Goal: Find specific page/section: Find specific page/section

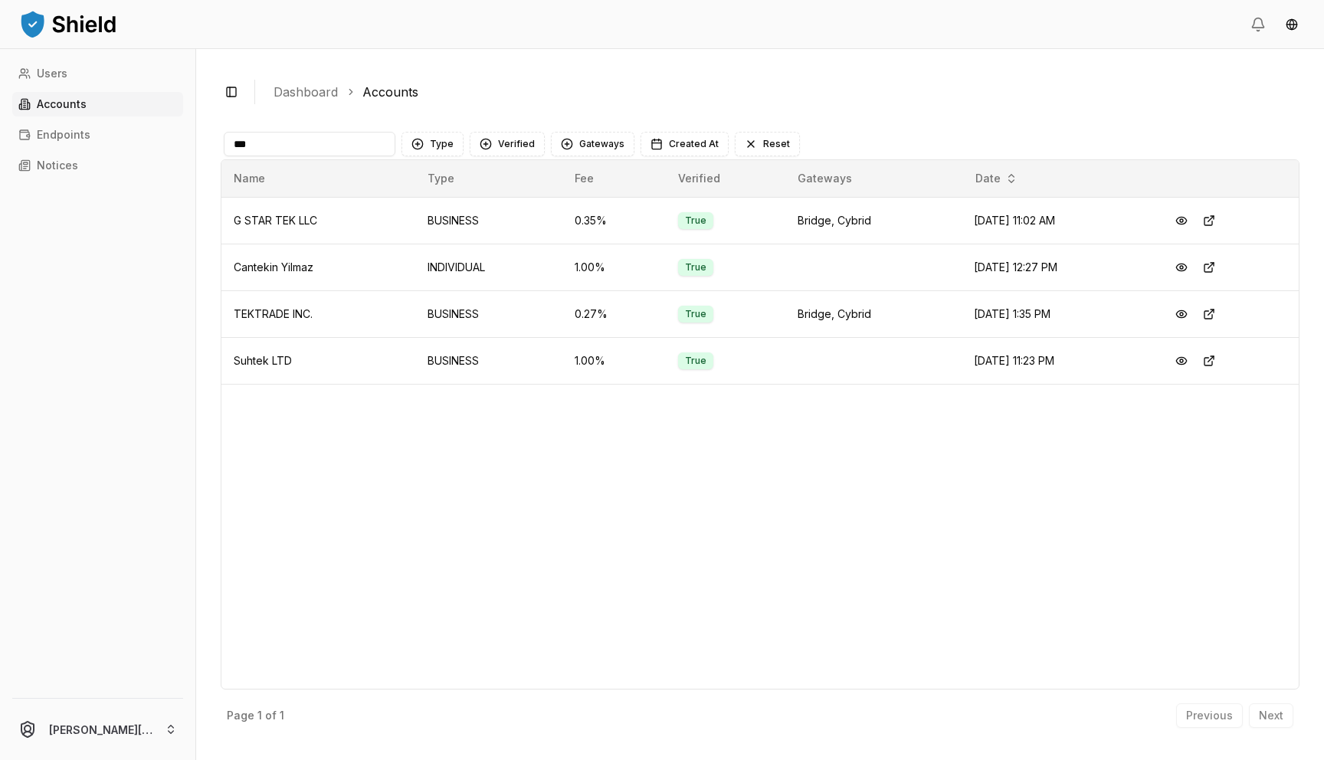
click at [281, 137] on input "***" at bounding box center [310, 144] width 172 height 25
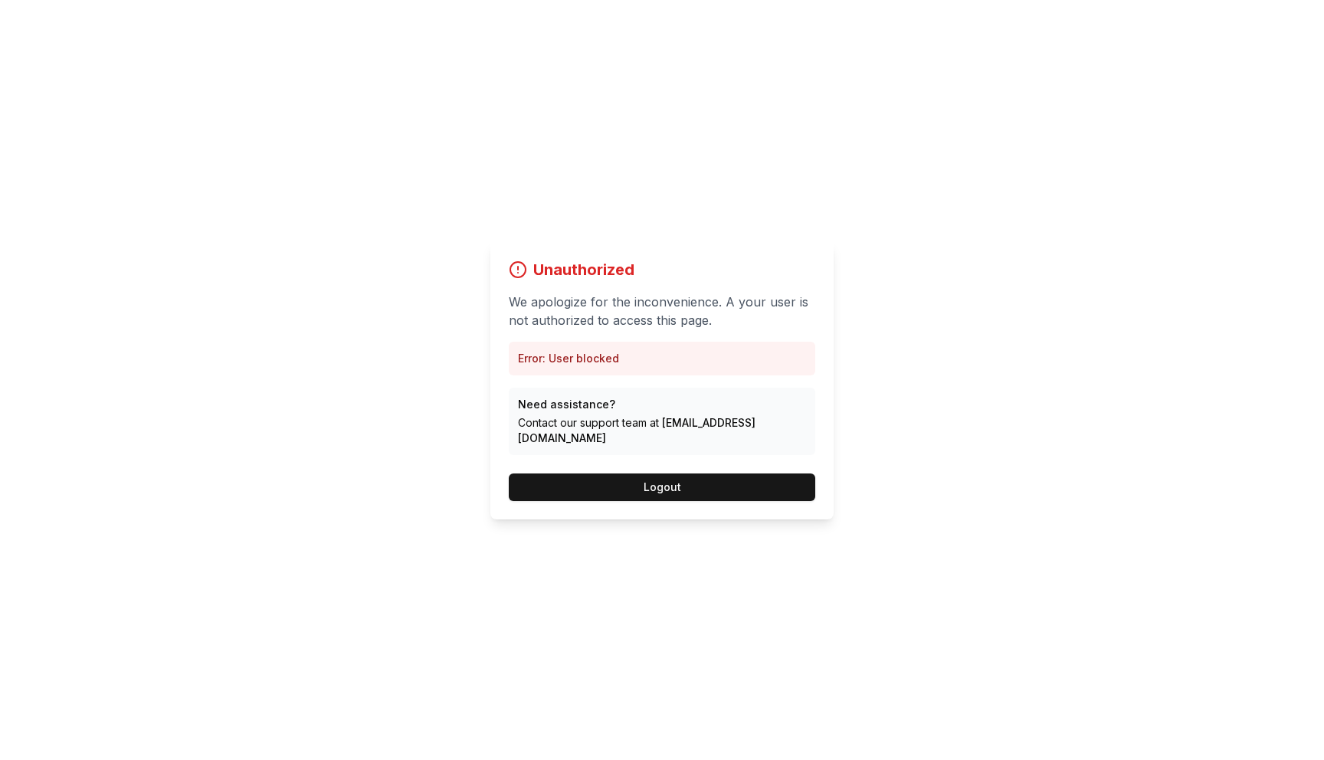
click at [694, 457] on div "Unauthorized We apologize for the inconvenience. A your user is not authorized …" at bounding box center [661, 380] width 343 height 279
click at [669, 480] on button "Logout" at bounding box center [662, 488] width 307 height 28
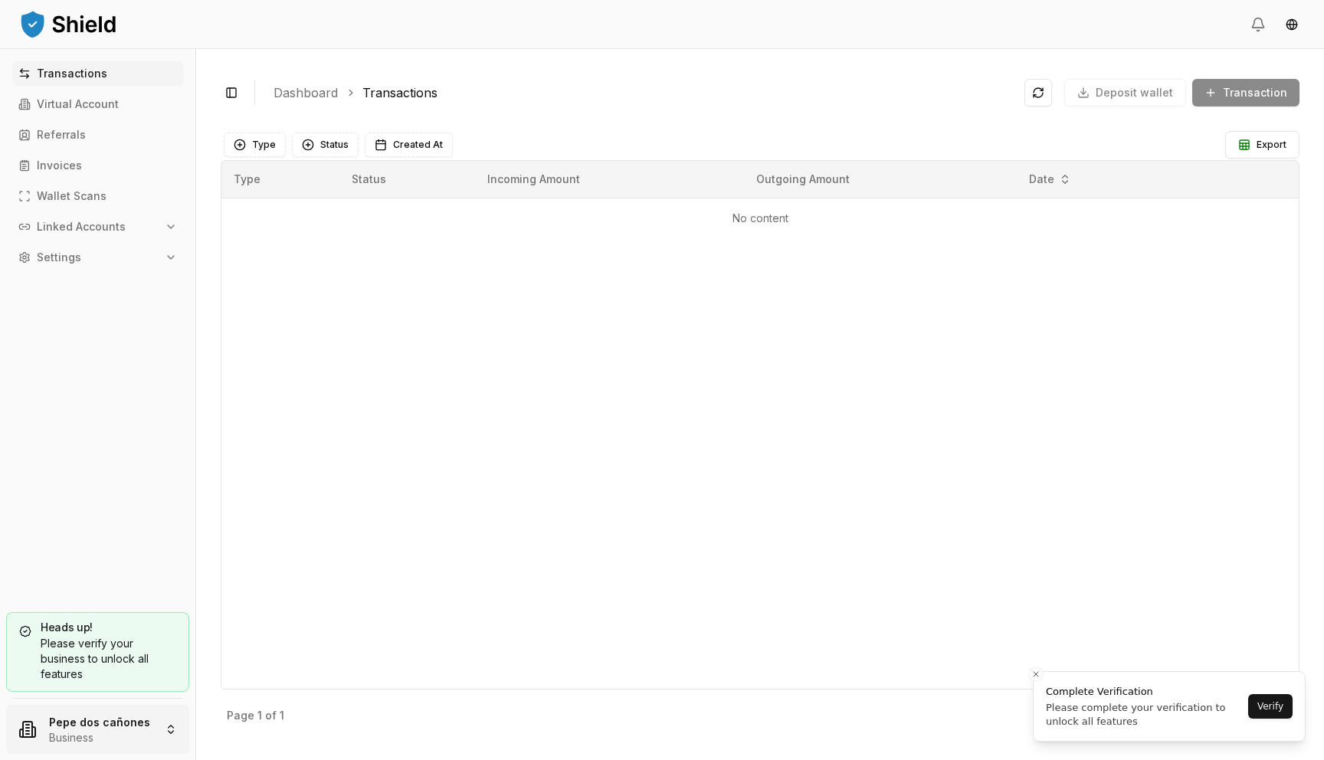
click at [133, 720] on html "Transactions Virtual Account Referrals Invoices Wallet Scans Linked Accounts Se…" at bounding box center [662, 380] width 1324 height 760
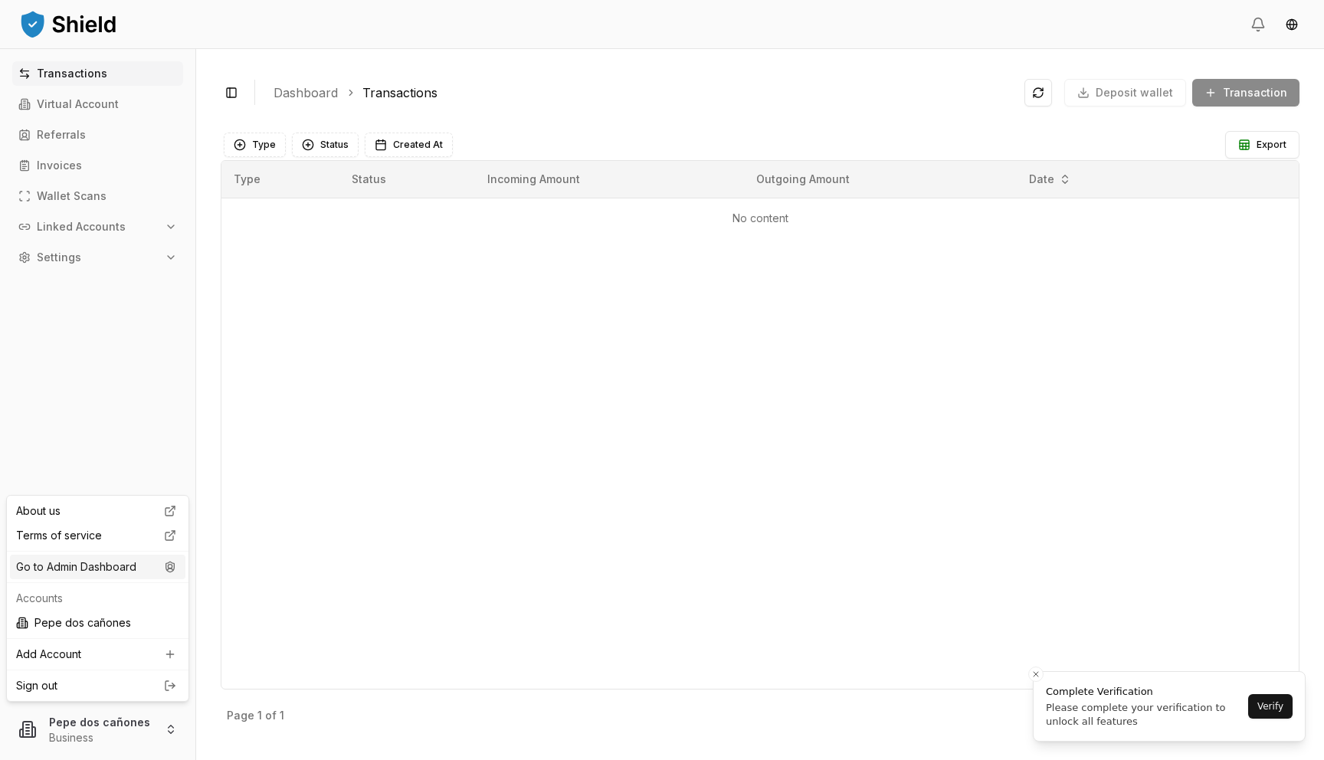
click at [168, 574] on div "Go to Admin Dashboard" at bounding box center [97, 567] width 175 height 25
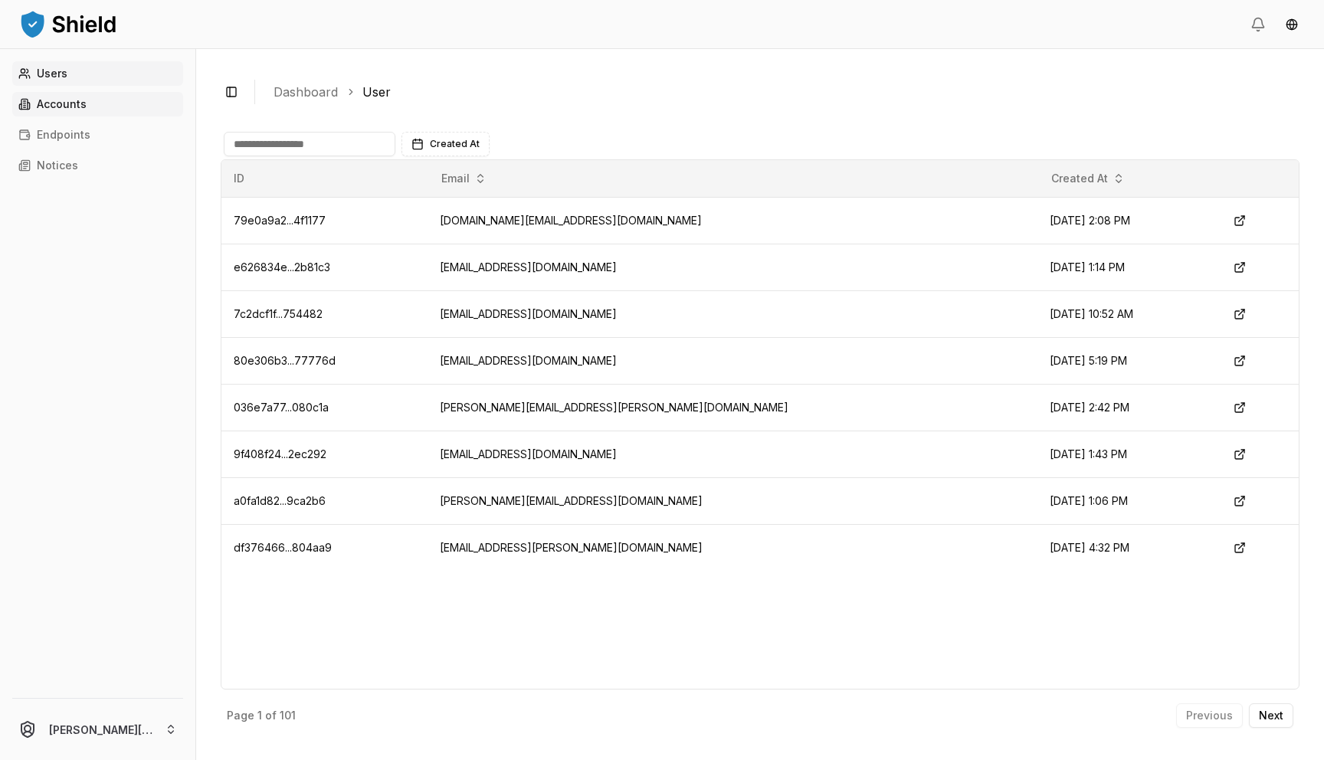
click at [100, 113] on link "Accounts" at bounding box center [97, 104] width 171 height 25
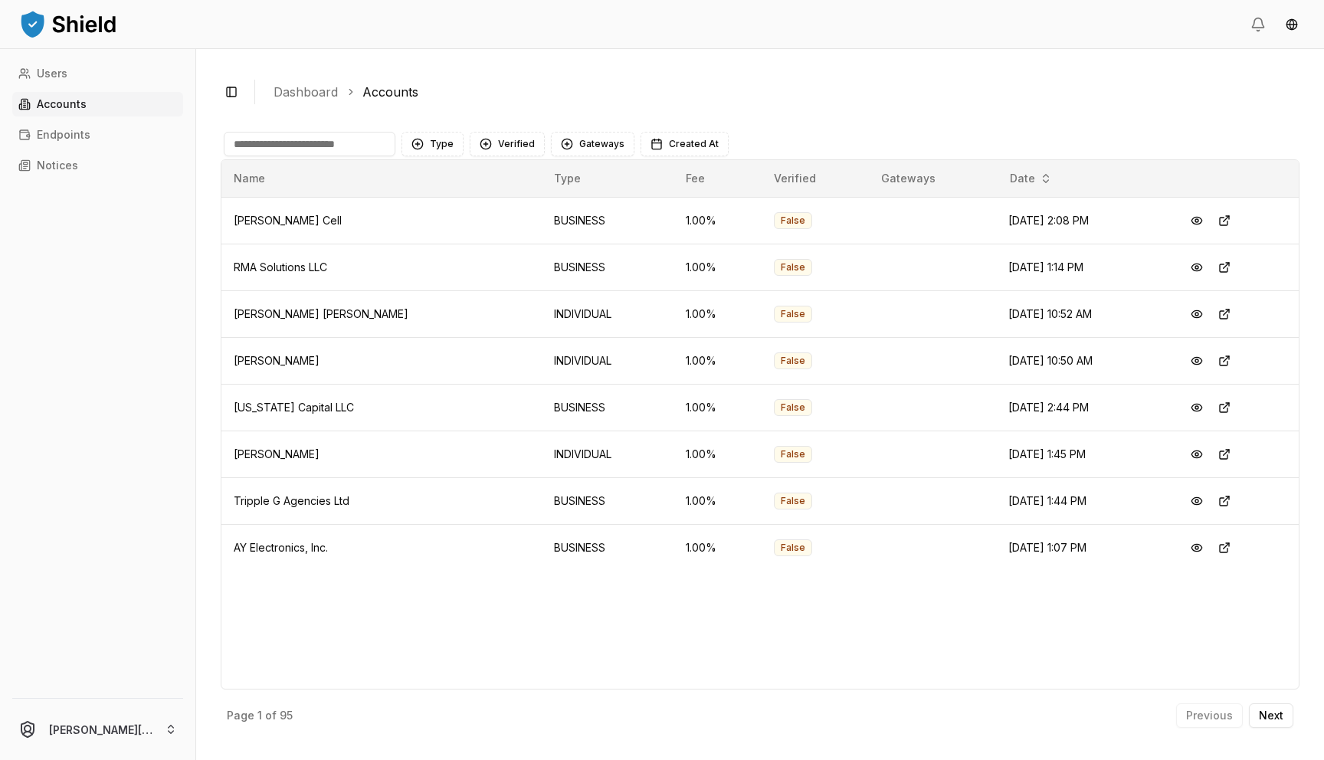
click at [316, 162] on th "Name" at bounding box center [381, 178] width 320 height 37
click at [307, 143] on input at bounding box center [310, 144] width 172 height 25
click at [354, 146] on input at bounding box center [310, 144] width 172 height 25
click at [1285, 718] on button "Next" at bounding box center [1271, 715] width 44 height 25
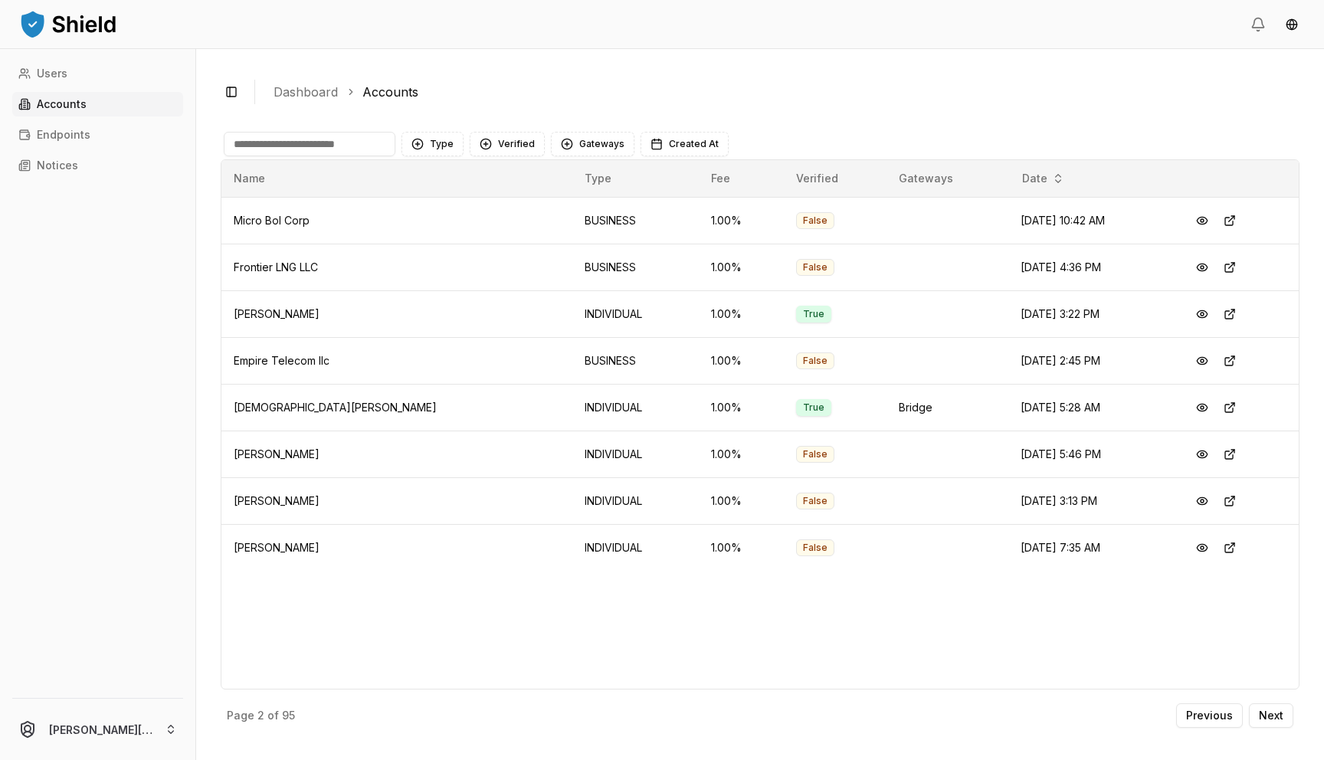
click at [1270, 730] on div "Page 2 of 95 Previous Next" at bounding box center [760, 713] width 1079 height 46
click at [1270, 710] on p "Next" at bounding box center [1271, 715] width 25 height 11
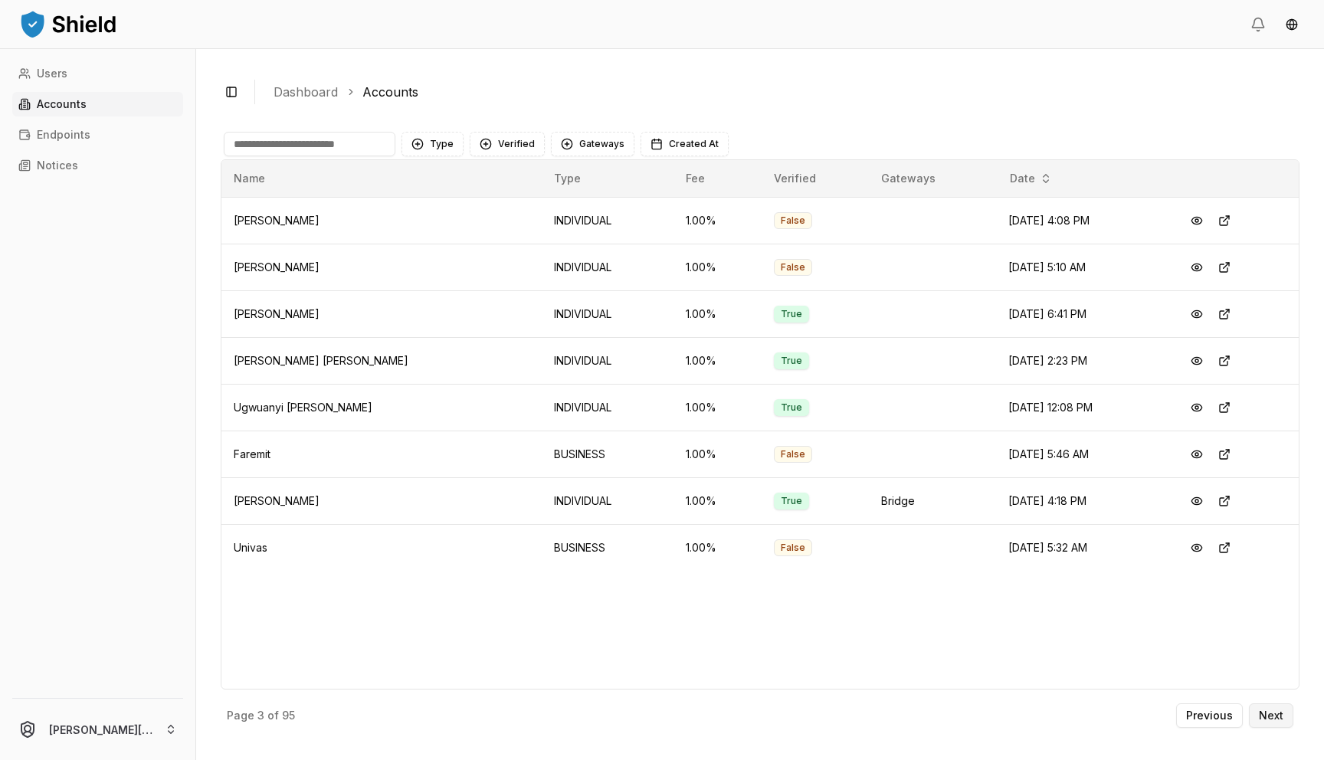
click at [1270, 710] on p "Next" at bounding box center [1271, 715] width 25 height 11
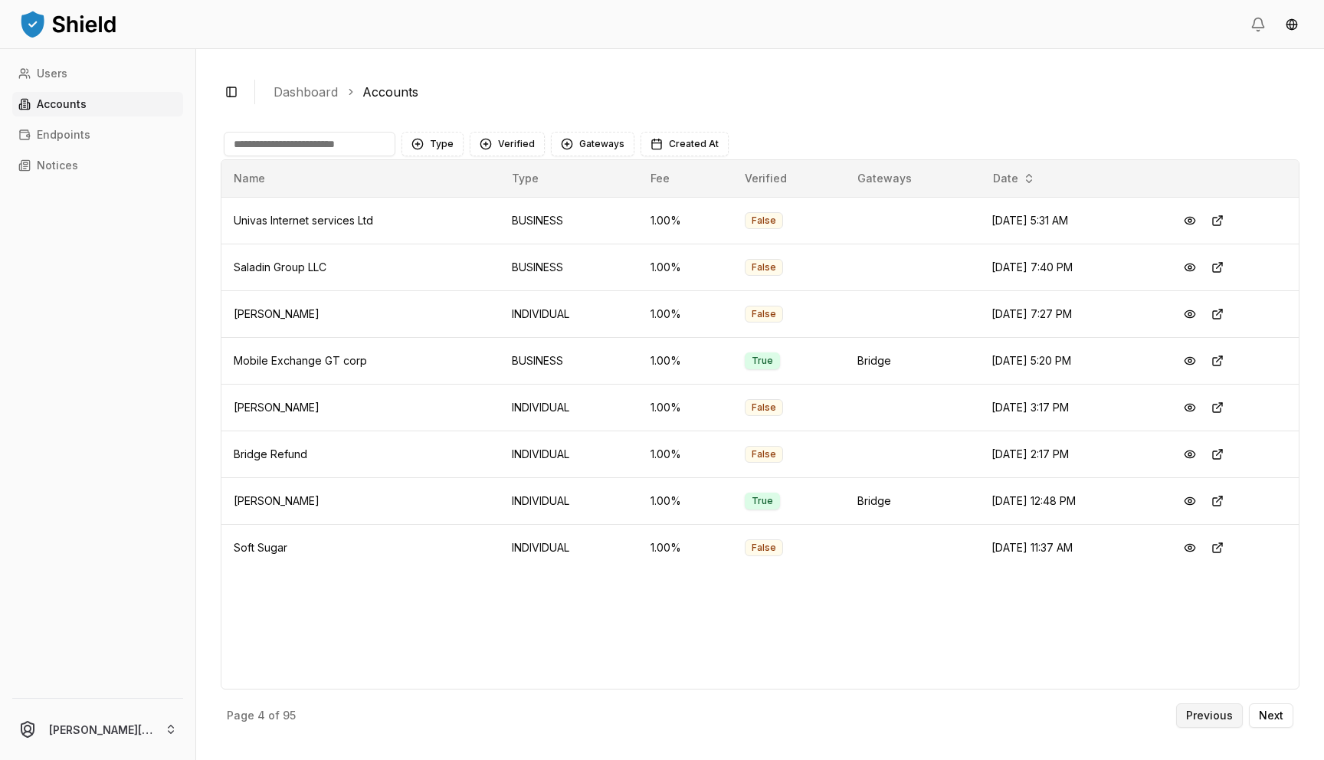
click at [1215, 717] on p "Previous" at bounding box center [1209, 715] width 47 height 11
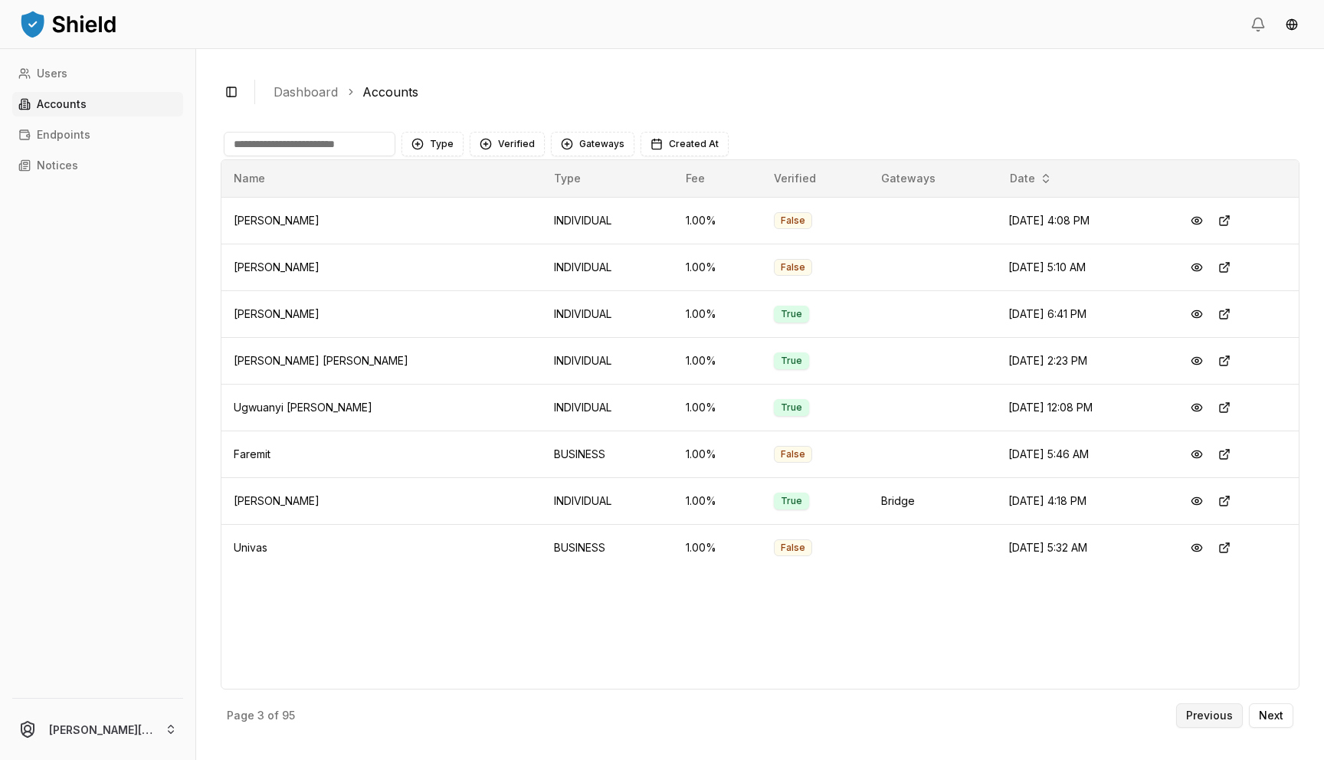
click at [1215, 717] on p "Previous" at bounding box center [1209, 715] width 47 height 11
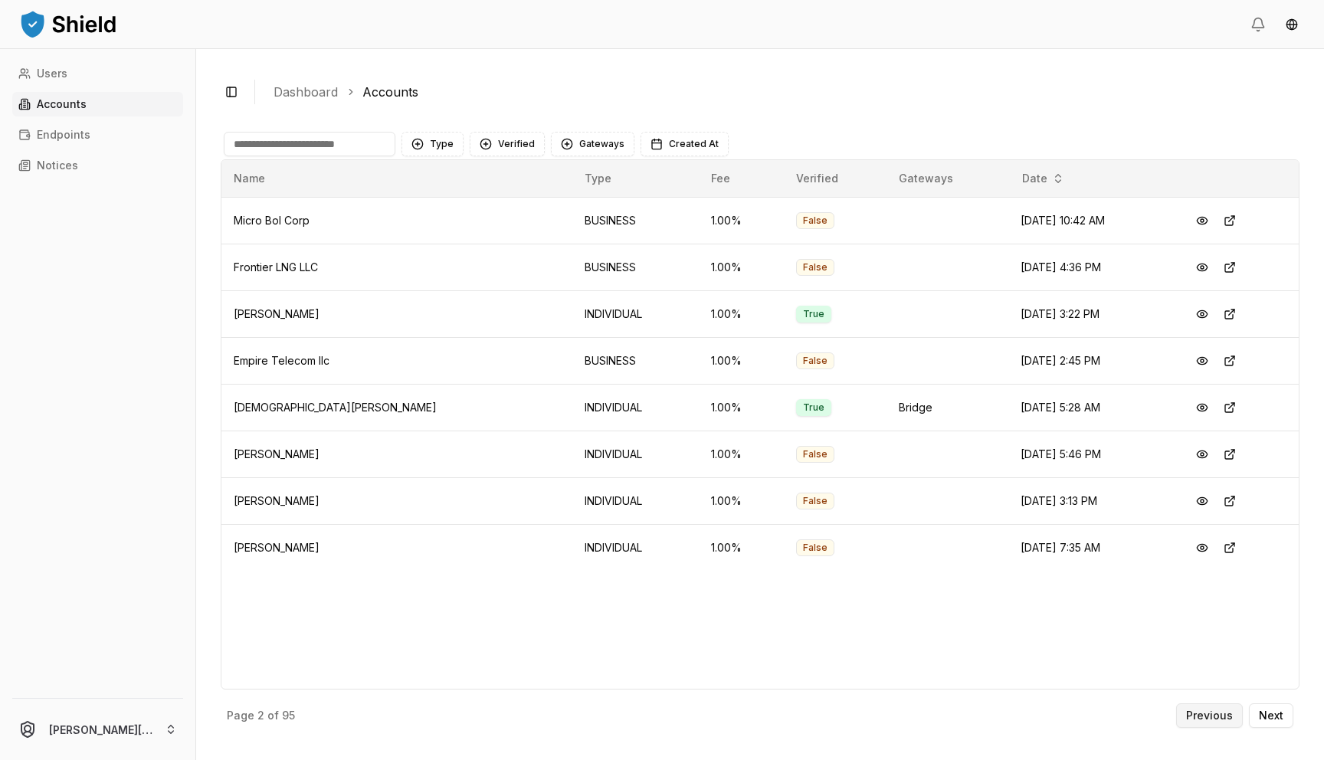
click at [1215, 717] on p "Previous" at bounding box center [1209, 715] width 47 height 11
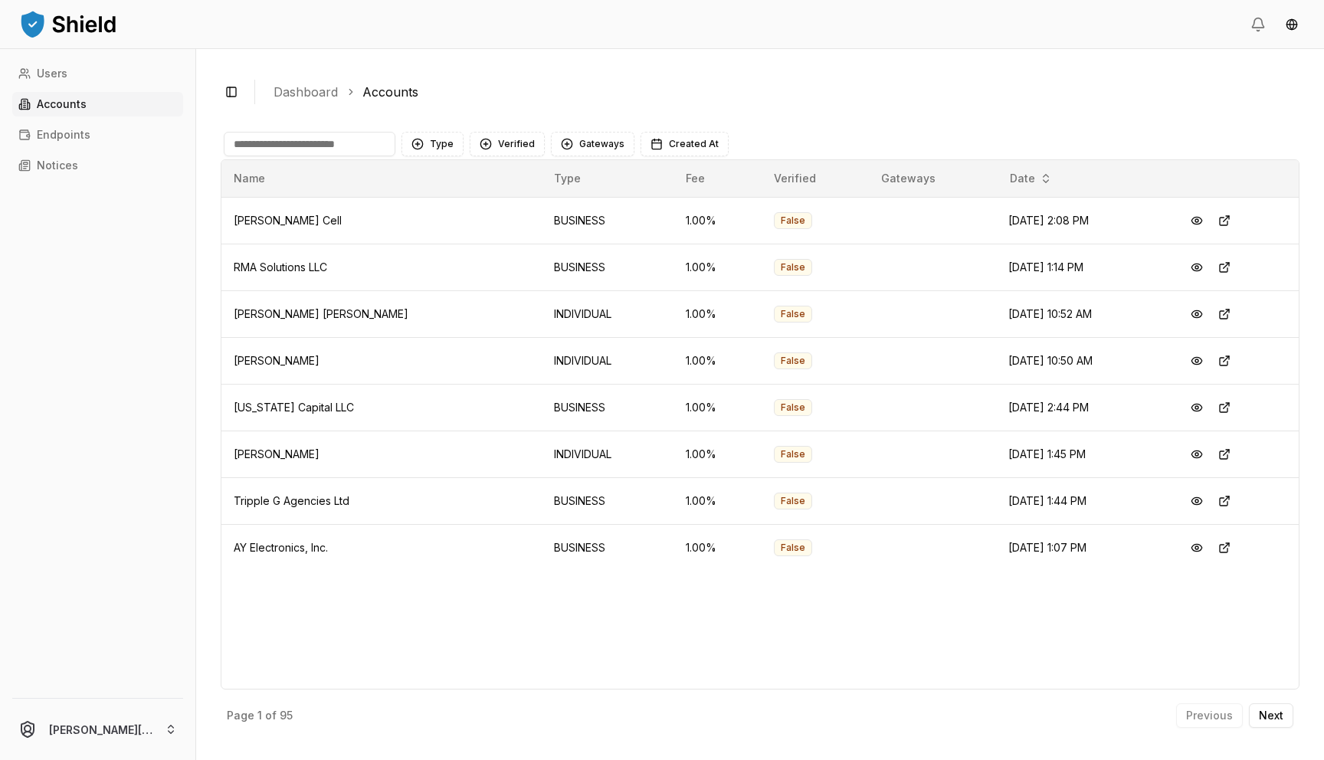
click at [1215, 717] on div "Previous Next" at bounding box center [1234, 715] width 117 height 25
click at [1219, 406] on button at bounding box center [1225, 408] width 28 height 28
click at [1225, 309] on button at bounding box center [1225, 314] width 28 height 28
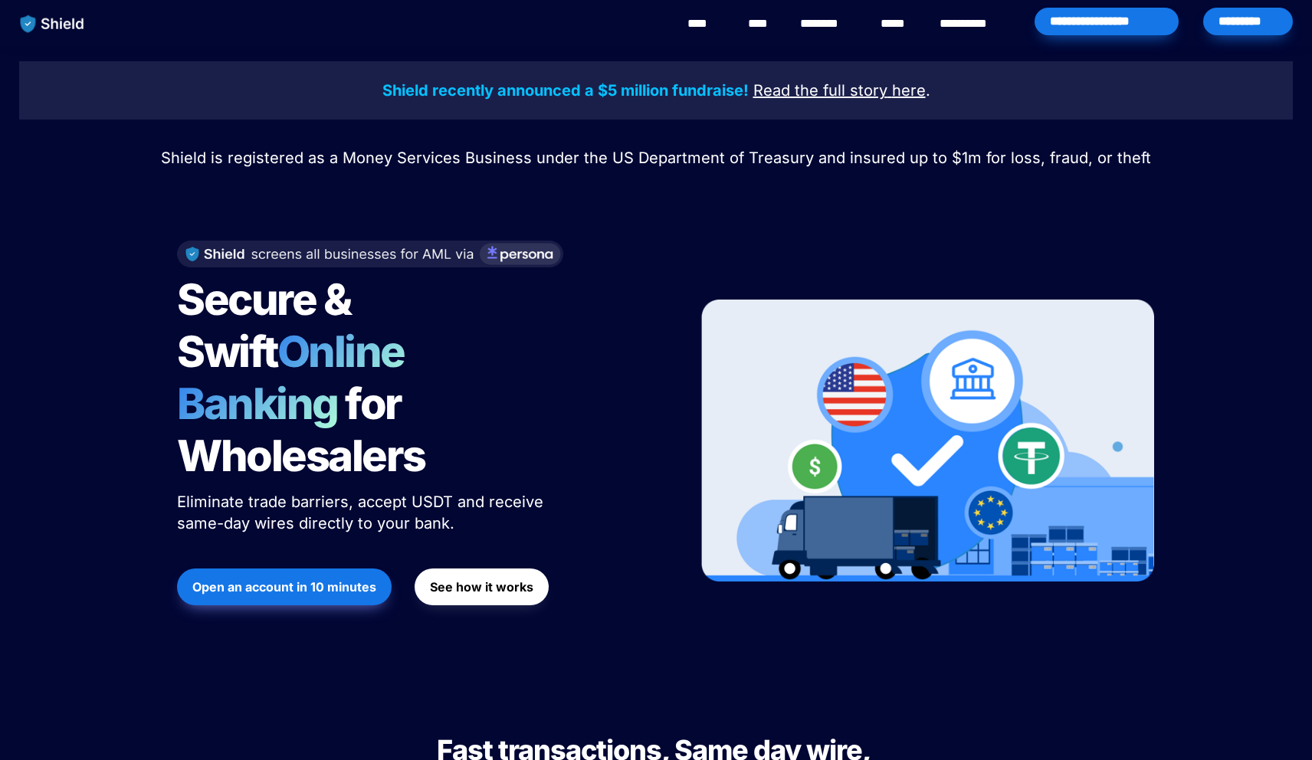
click at [1237, 16] on div "*********" at bounding box center [1248, 22] width 90 height 28
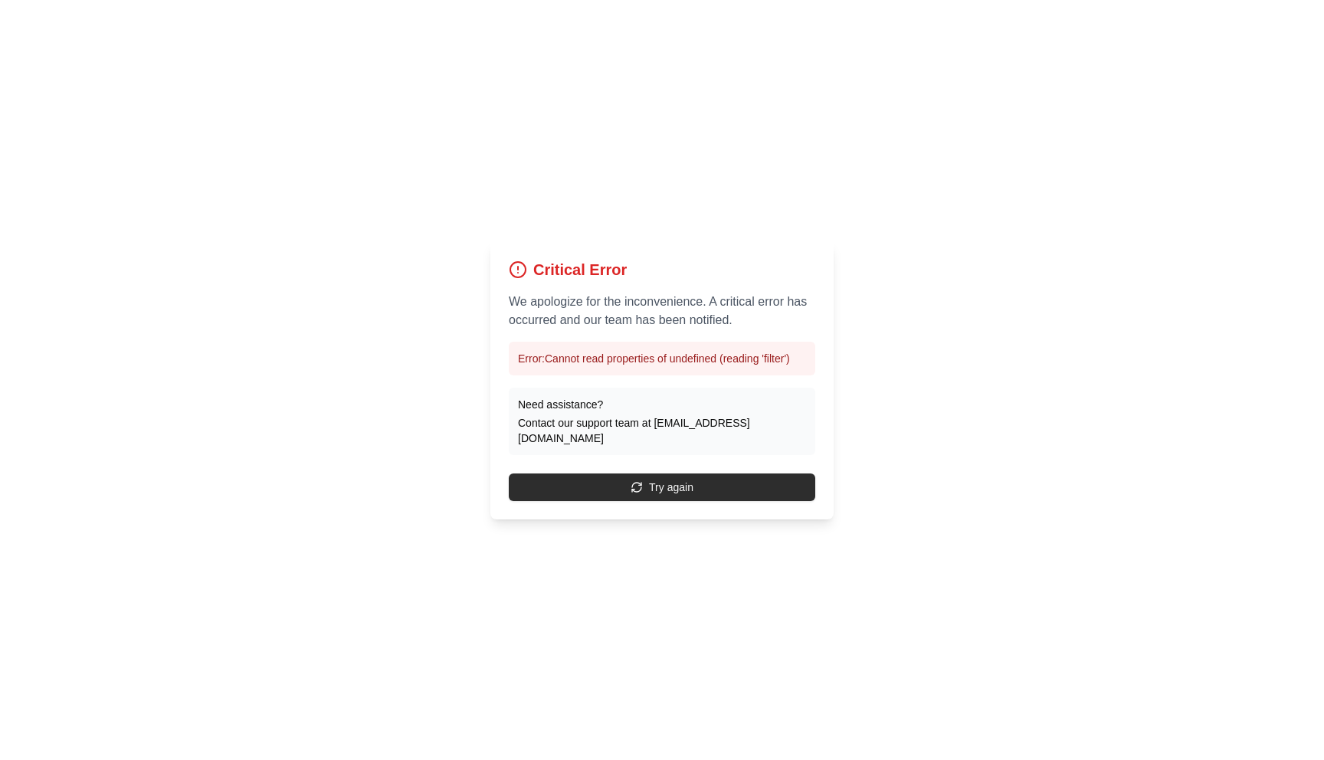
click at [649, 482] on button "Try again" at bounding box center [662, 488] width 307 height 28
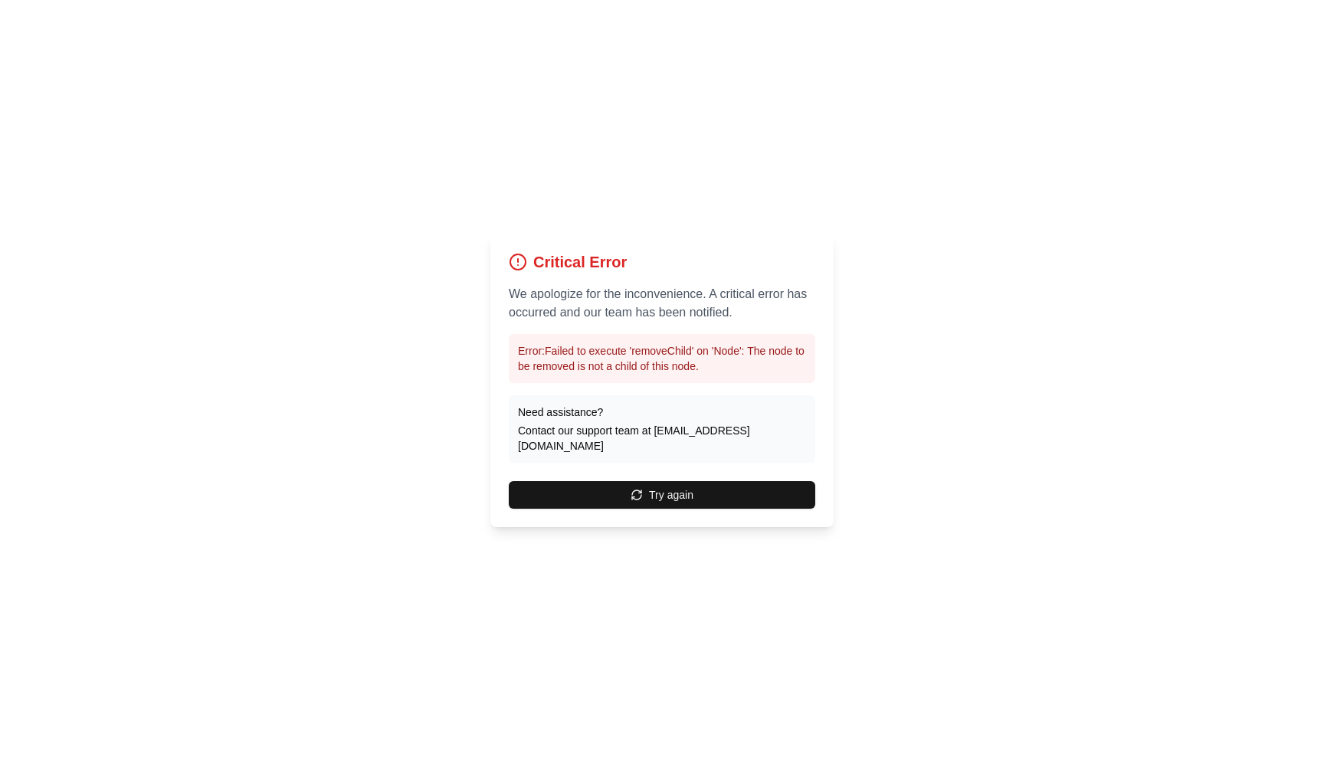
click at [649, 482] on button "Try again" at bounding box center [662, 495] width 307 height 28
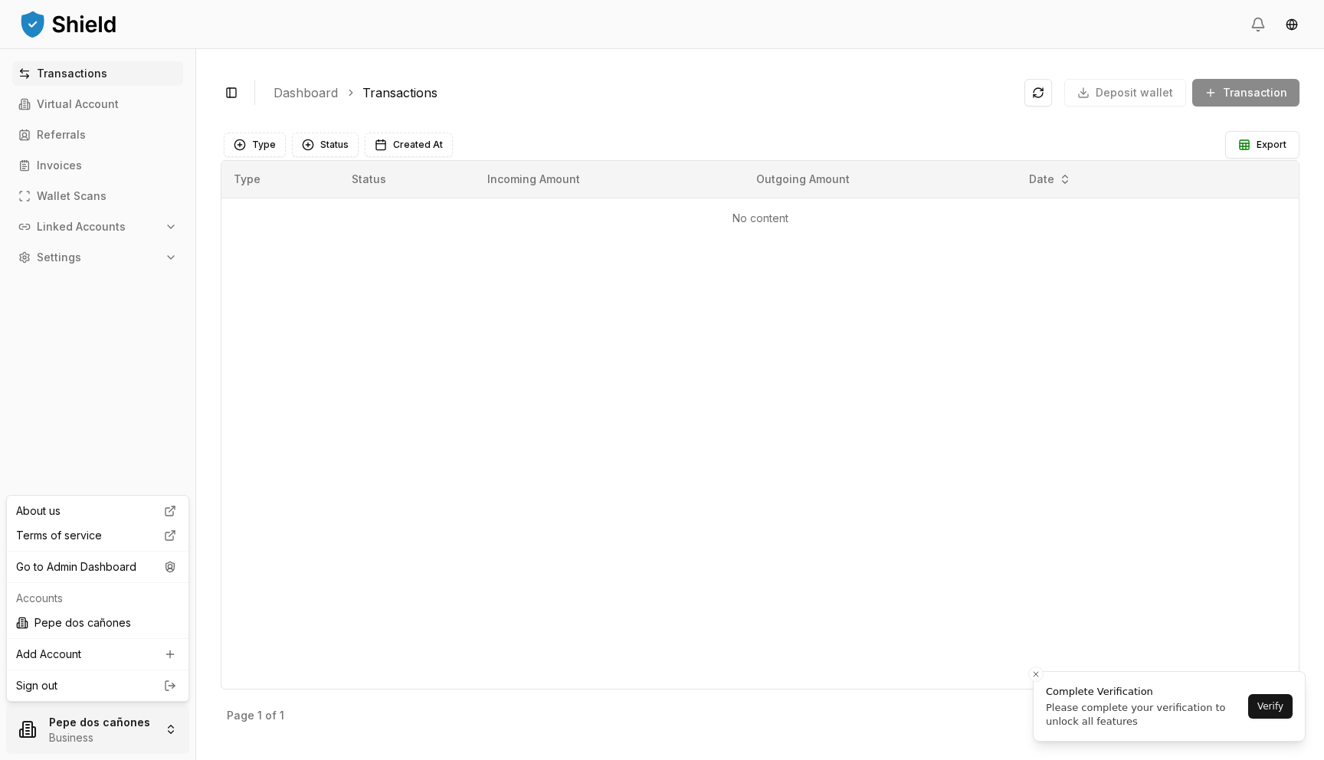
click at [77, 744] on html "Transactions Virtual Account Referrals Invoices Wallet Scans Linked Accounts Se…" at bounding box center [662, 380] width 1324 height 760
click at [118, 572] on div "Go to Admin Dashboard" at bounding box center [97, 567] width 175 height 25
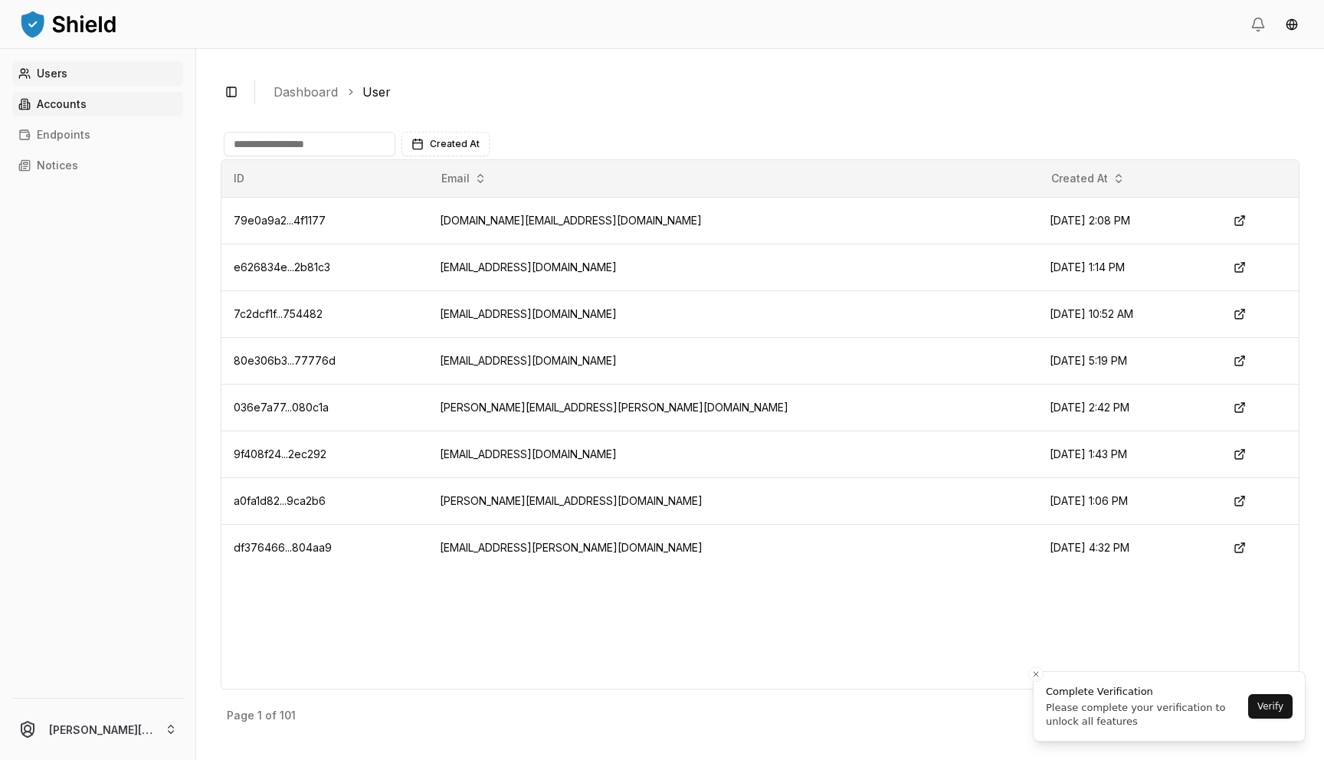
click at [106, 99] on link "Accounts" at bounding box center [97, 104] width 171 height 25
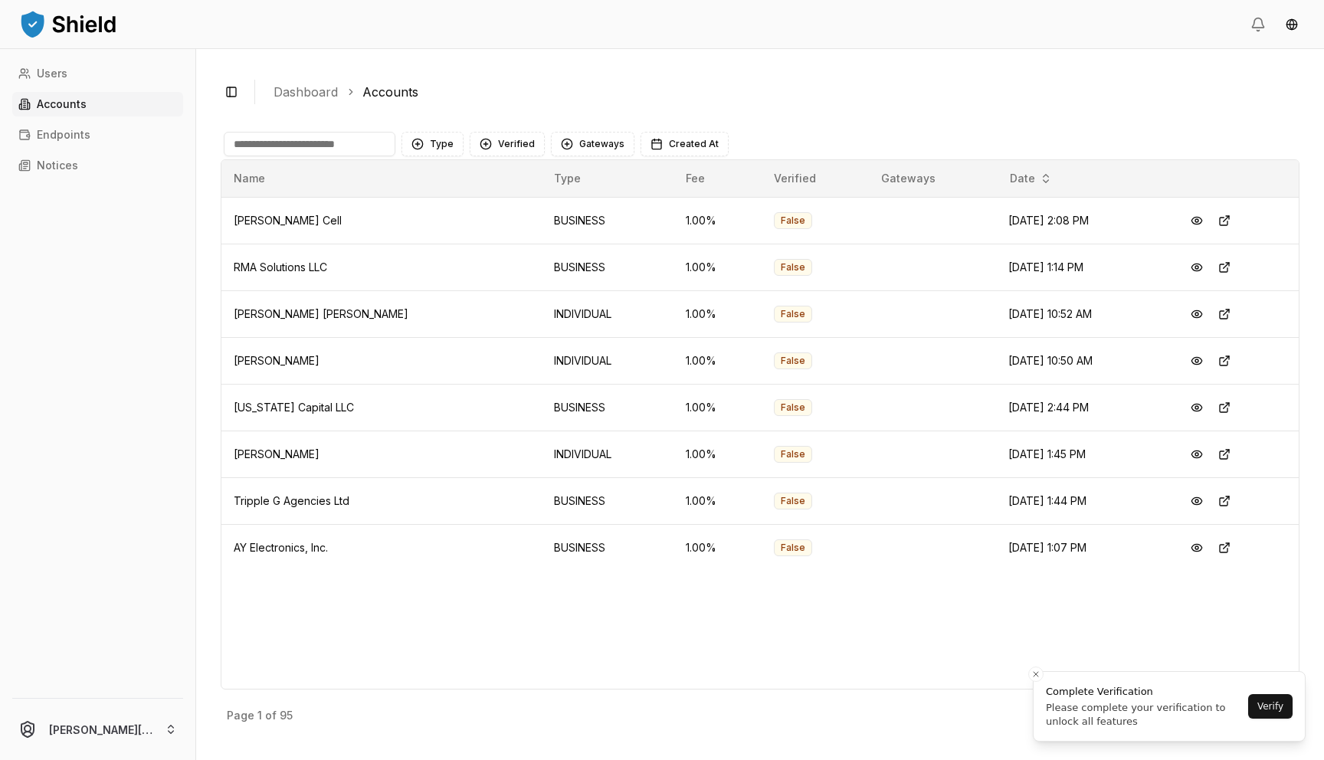
click at [326, 147] on input at bounding box center [310, 144] width 172 height 25
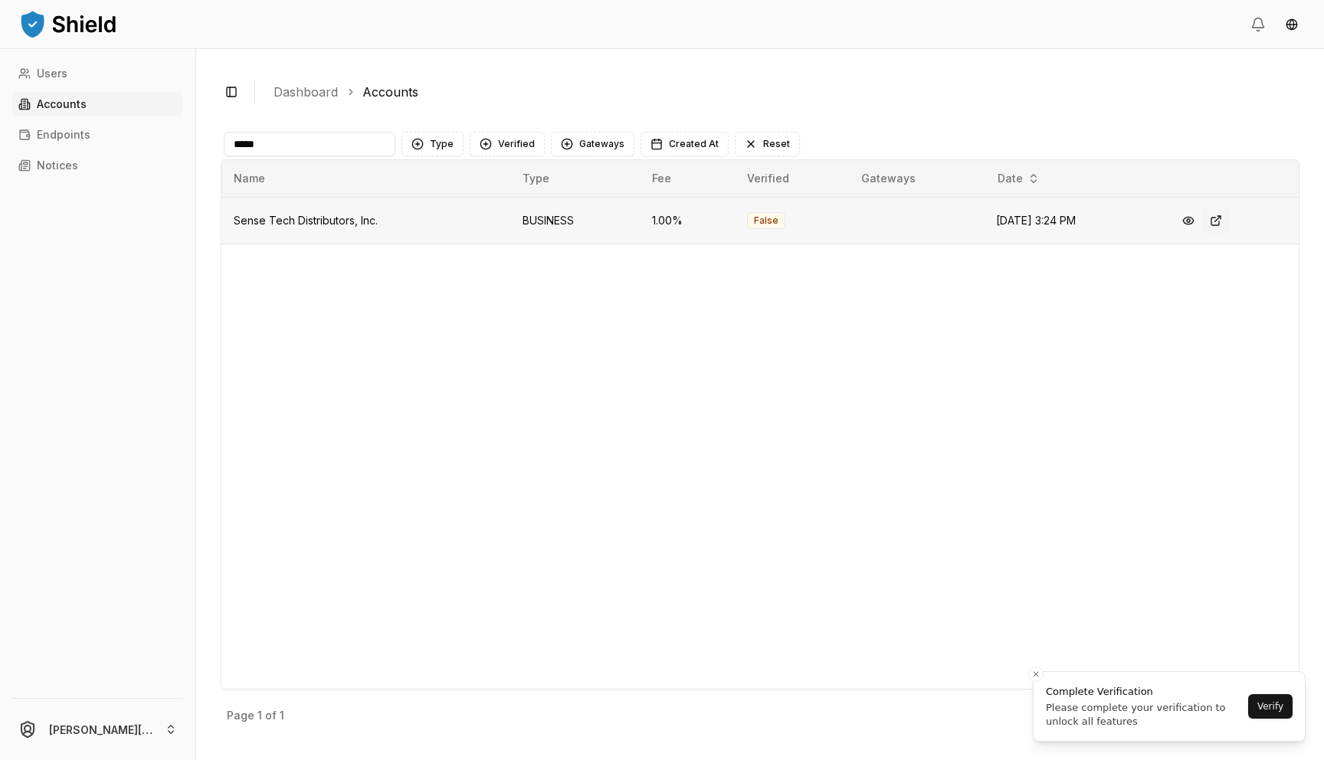
type input "*****"
click at [1218, 219] on button at bounding box center [1216, 221] width 28 height 28
click at [1225, 223] on button at bounding box center [1216, 221] width 28 height 28
